Goal: Communication & Community: Answer question/provide support

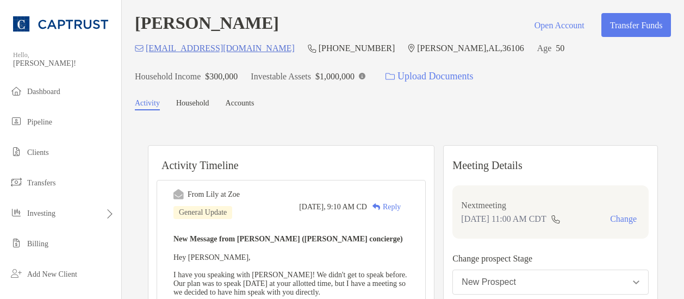
click at [401, 208] on div "Reply" at bounding box center [384, 206] width 34 height 11
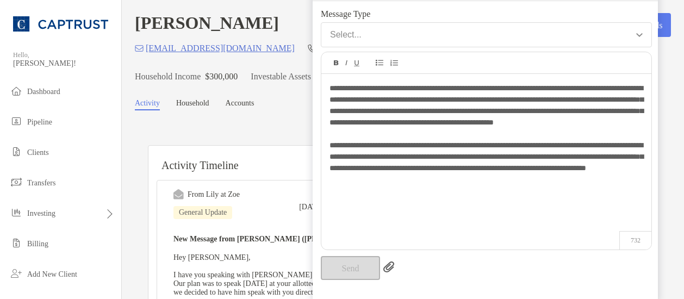
click at [343, 271] on div "Send" at bounding box center [486, 268] width 331 height 24
click at [641, 32] on button "Select..." at bounding box center [486, 34] width 331 height 25
click at [641, 35] on img "button" at bounding box center [640, 35] width 7 height 4
click at [340, 33] on div "Select..." at bounding box center [346, 35] width 32 height 10
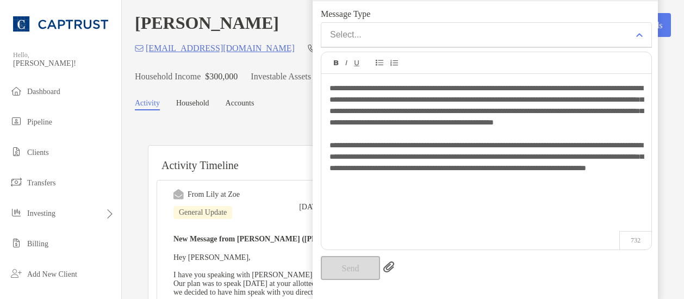
click at [340, 33] on div "Select..." at bounding box center [346, 35] width 32 height 10
click at [326, 90] on div "**********" at bounding box center [487, 156] width 330 height 165
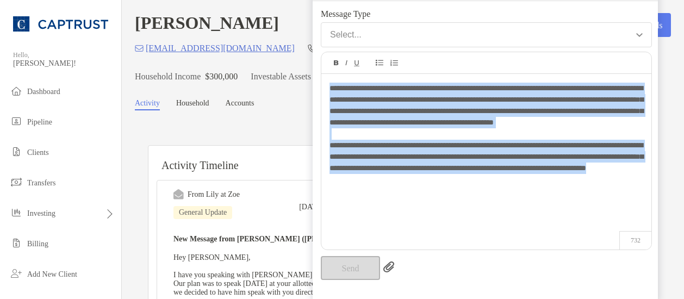
drag, startPoint x: 326, startPoint y: 90, endPoint x: 555, endPoint y: 190, distance: 250.0
click at [555, 190] on div "**********" at bounding box center [487, 156] width 330 height 165
copy div "**********"
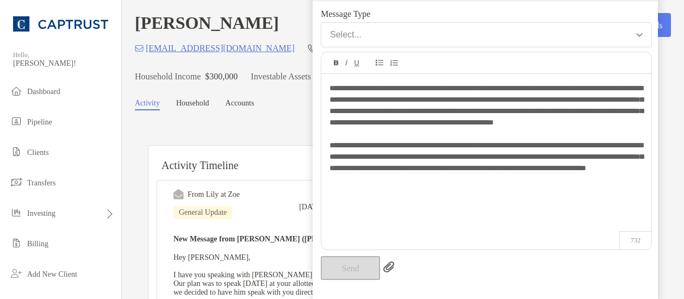
click at [256, 150] on h6 "Activity Timeline" at bounding box center [292, 159] width 286 height 26
click at [280, 156] on h6 "Activity Timeline" at bounding box center [292, 159] width 286 height 26
click at [641, 34] on img "button" at bounding box center [640, 35] width 7 height 4
click at [642, 34] on img "button" at bounding box center [640, 35] width 7 height 4
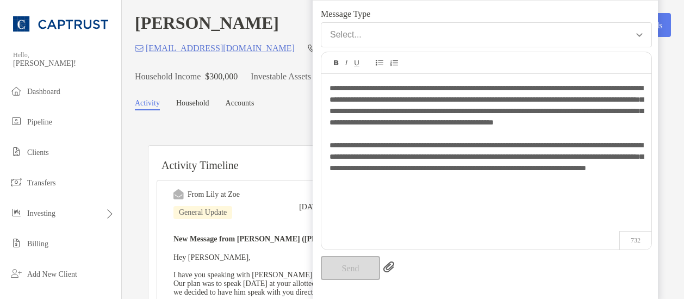
click at [600, 10] on span "Message Type" at bounding box center [486, 14] width 331 height 10
drag, startPoint x: 600, startPoint y: 10, endPoint x: 228, endPoint y: 129, distance: 390.1
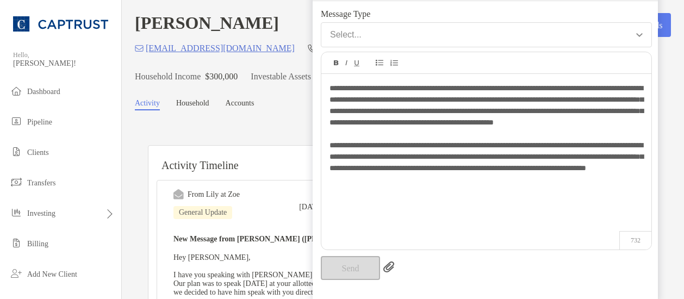
click at [285, 203] on div "From Lily at Zoe General Update Today, 9:10 AM CD Reply" at bounding box center [292, 206] width 236 height 35
click at [361, 264] on div "Send" at bounding box center [486, 268] width 331 height 24
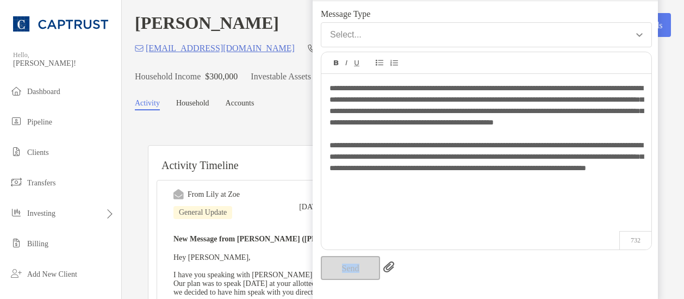
click at [644, 30] on button "Select..." at bounding box center [486, 34] width 331 height 25
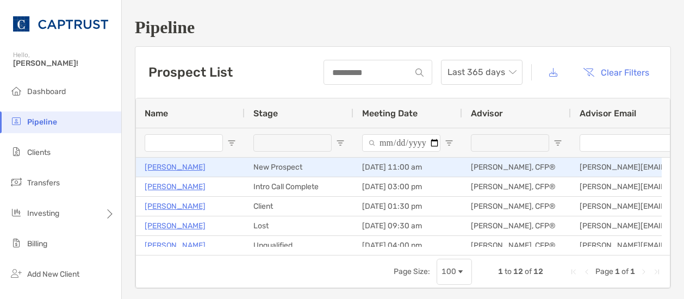
click at [169, 166] on p "[PERSON_NAME]" at bounding box center [175, 168] width 61 height 14
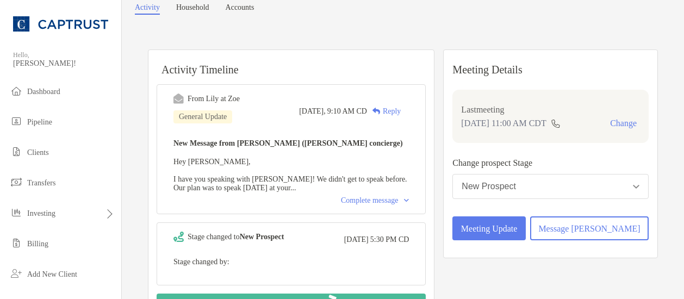
scroll to position [100, 0]
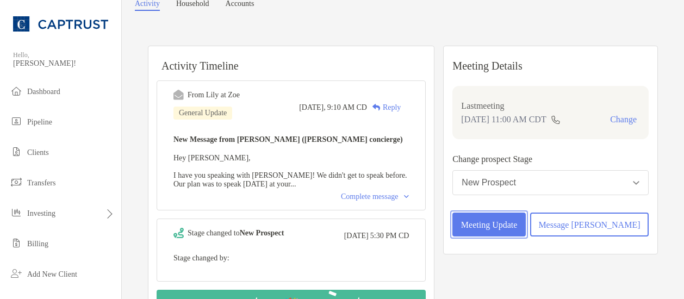
click at [516, 237] on button "Meeting Update" at bounding box center [489, 225] width 73 height 24
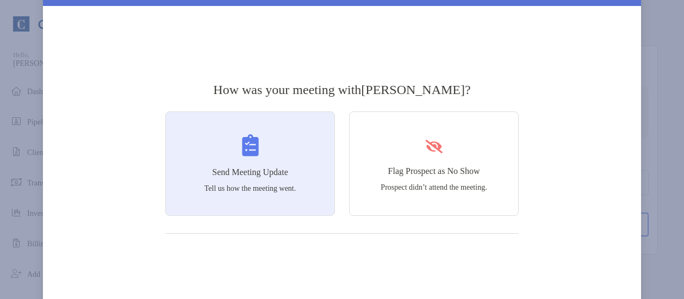
click at [227, 177] on h4 "Send Meeting Update" at bounding box center [250, 173] width 76 height 10
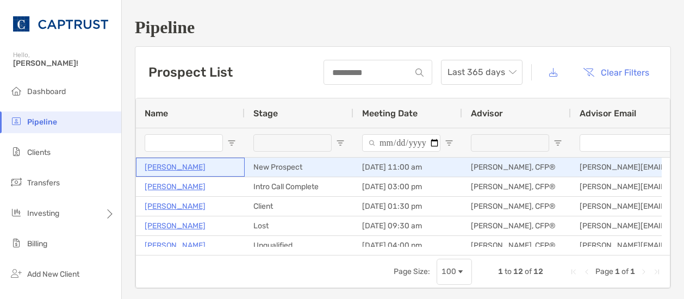
click at [170, 166] on p "[PERSON_NAME]" at bounding box center [175, 168] width 61 height 14
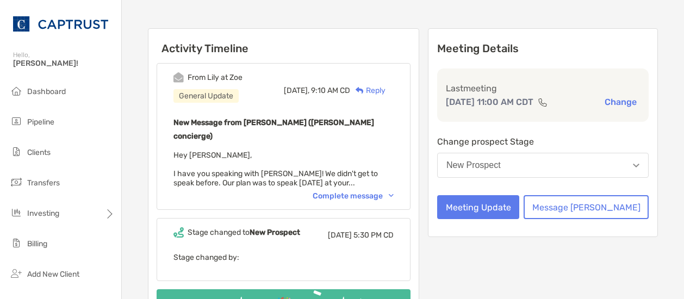
scroll to position [120, 0]
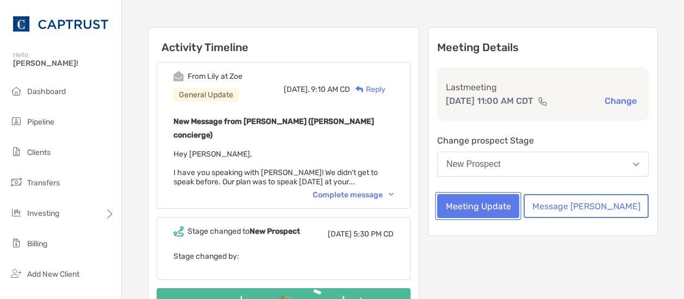
click at [520, 218] on button "Meeting Update" at bounding box center [478, 206] width 82 height 24
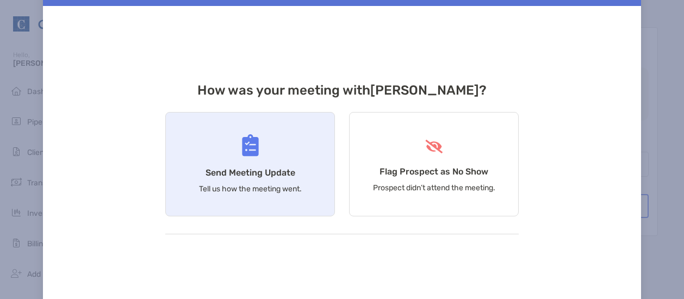
click at [267, 171] on h4 "Send Meeting Update" at bounding box center [251, 173] width 90 height 10
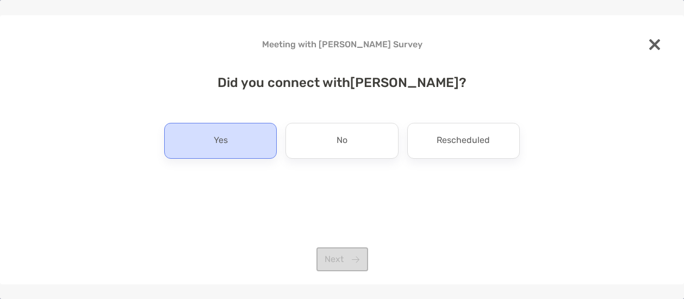
click at [242, 148] on div "Yes" at bounding box center [220, 141] width 113 height 36
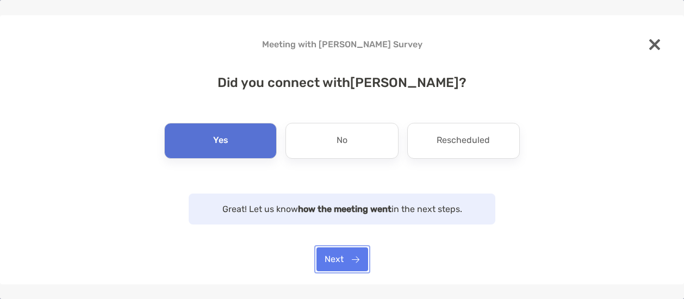
click at [334, 262] on button "Next" at bounding box center [343, 260] width 52 height 24
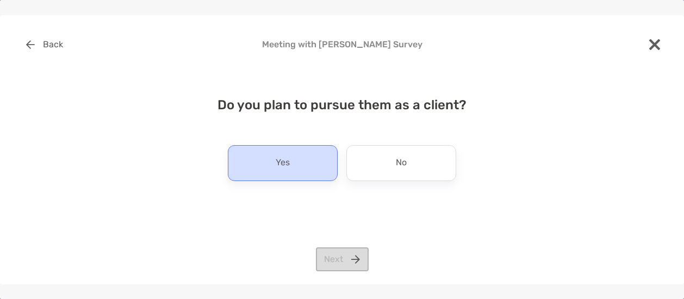
click at [288, 169] on p "Yes" at bounding box center [283, 163] width 14 height 17
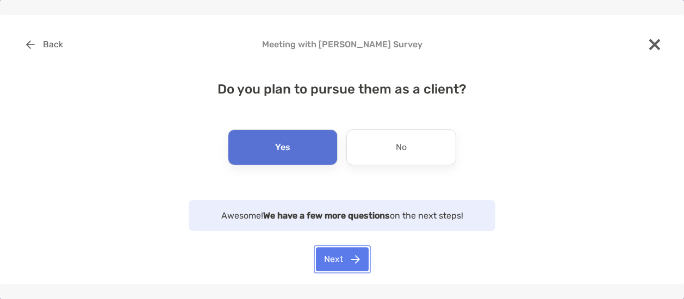
click at [337, 261] on button "Next" at bounding box center [342, 260] width 53 height 24
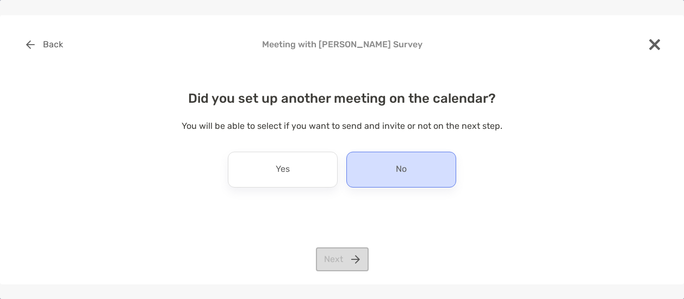
click at [365, 178] on div "No" at bounding box center [402, 170] width 110 height 36
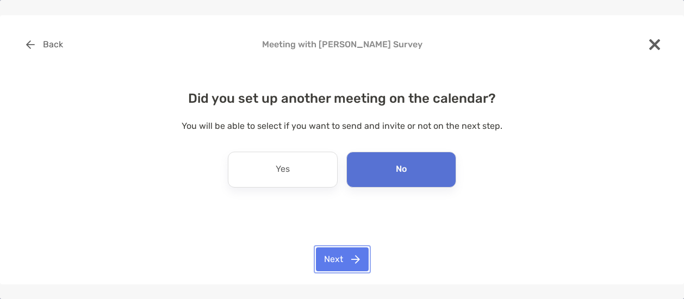
click at [335, 265] on button "Next" at bounding box center [342, 260] width 53 height 24
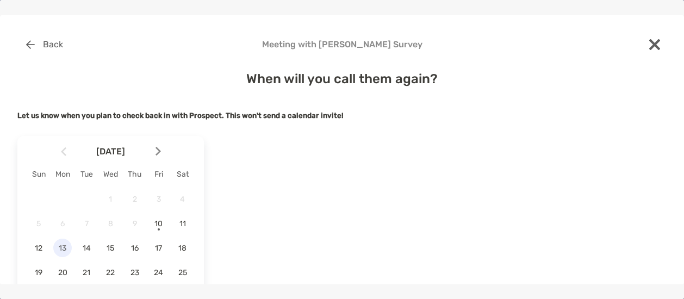
click at [64, 245] on span "13" at bounding box center [62, 248] width 18 height 9
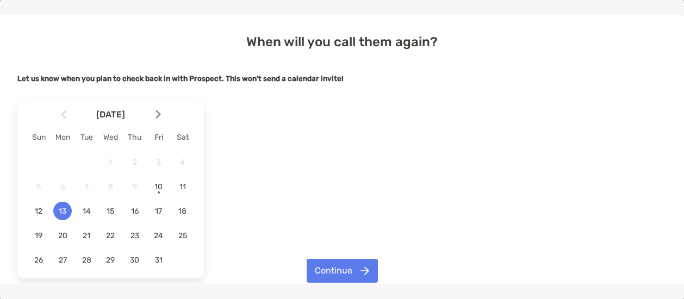
scroll to position [53, 0]
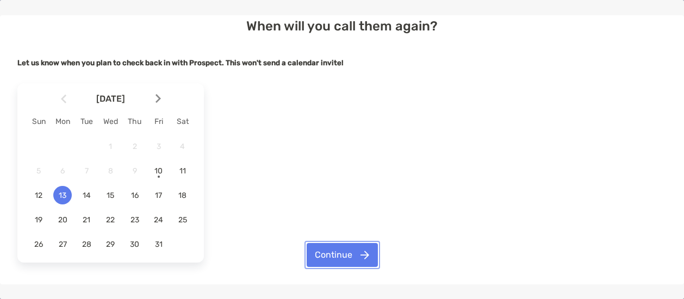
click at [336, 252] on button "Continue" at bounding box center [342, 255] width 71 height 24
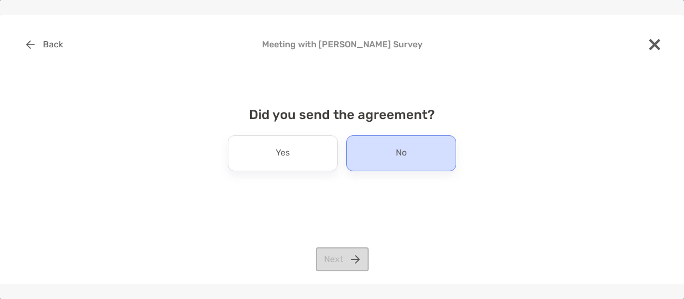
click at [377, 153] on div "No" at bounding box center [402, 153] width 110 height 36
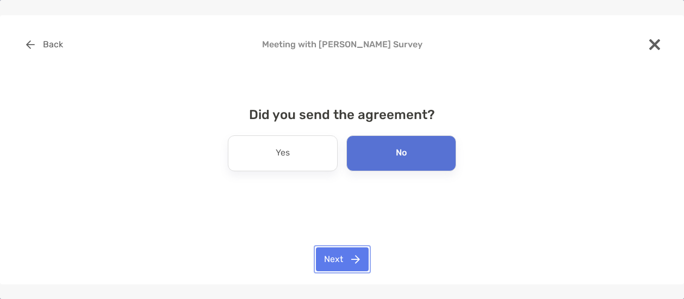
click at [333, 261] on button "Next" at bounding box center [342, 260] width 53 height 24
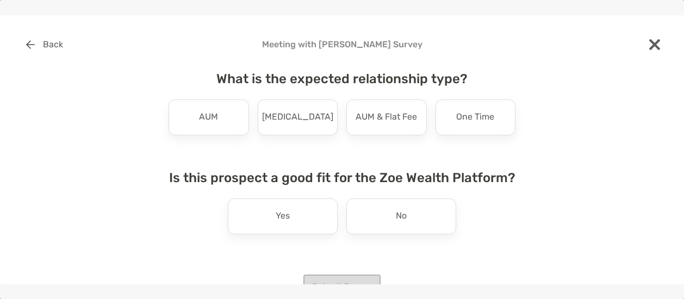
click at [333, 261] on div "What is the expected relationship type? AUM [MEDICAL_DATA] AUM & Flat Fee One T…" at bounding box center [342, 163] width 365 height 211
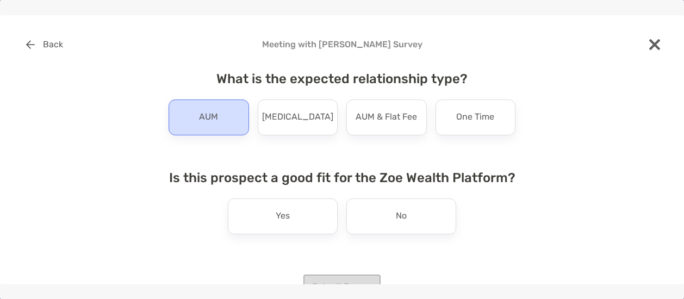
click at [222, 118] on div "AUM" at bounding box center [209, 118] width 81 height 36
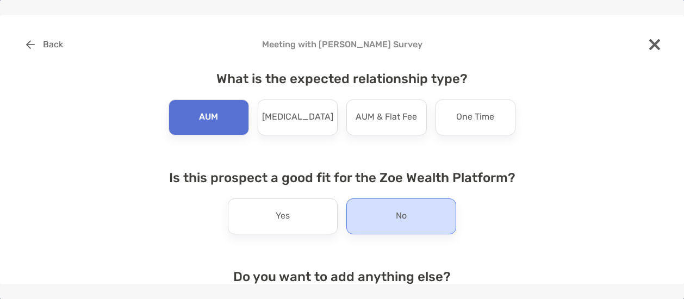
click at [386, 221] on div "No" at bounding box center [402, 217] width 110 height 36
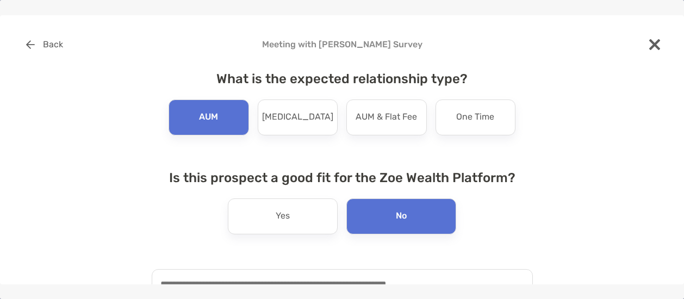
click at [650, 41] on img at bounding box center [655, 44] width 11 height 11
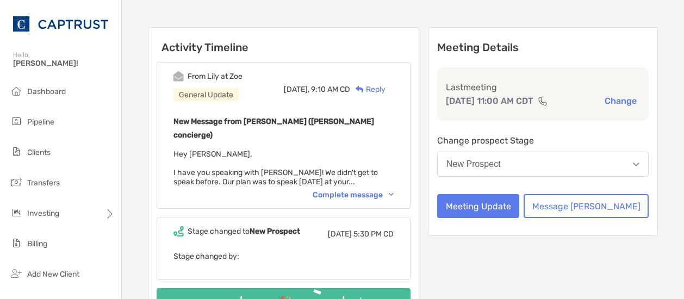
click at [386, 90] on div "Reply" at bounding box center [367, 89] width 35 height 11
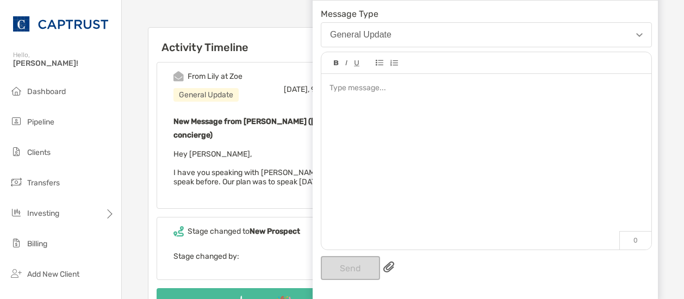
click at [643, 33] on button "General Update" at bounding box center [486, 34] width 331 height 25
click at [297, 72] on div "From [PERSON_NAME] at [PERSON_NAME] General Update [DATE], 9:10 AM CD Reply" at bounding box center [284, 89] width 220 height 36
click at [336, 101] on div at bounding box center [487, 156] width 330 height 165
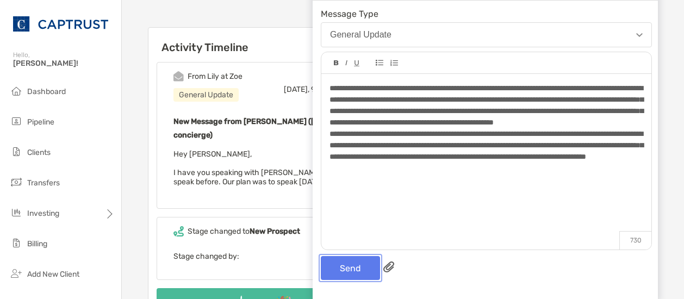
click at [365, 268] on button "Send" at bounding box center [350, 268] width 59 height 24
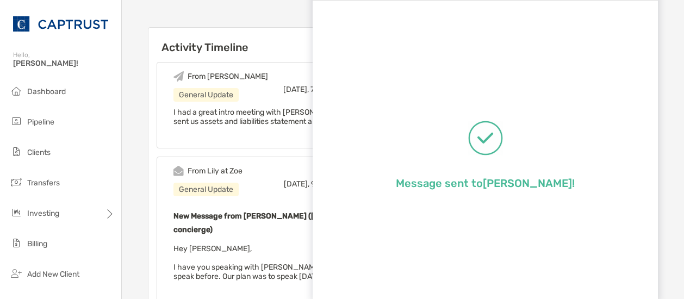
click at [280, 44] on h6 "Activity Timeline" at bounding box center [284, 41] width 270 height 26
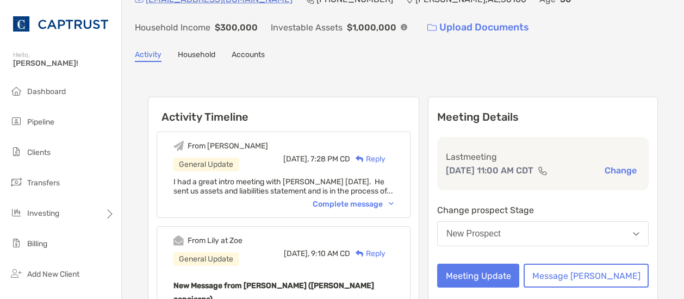
scroll to position [43, 0]
